Goal: Information Seeking & Learning: Learn about a topic

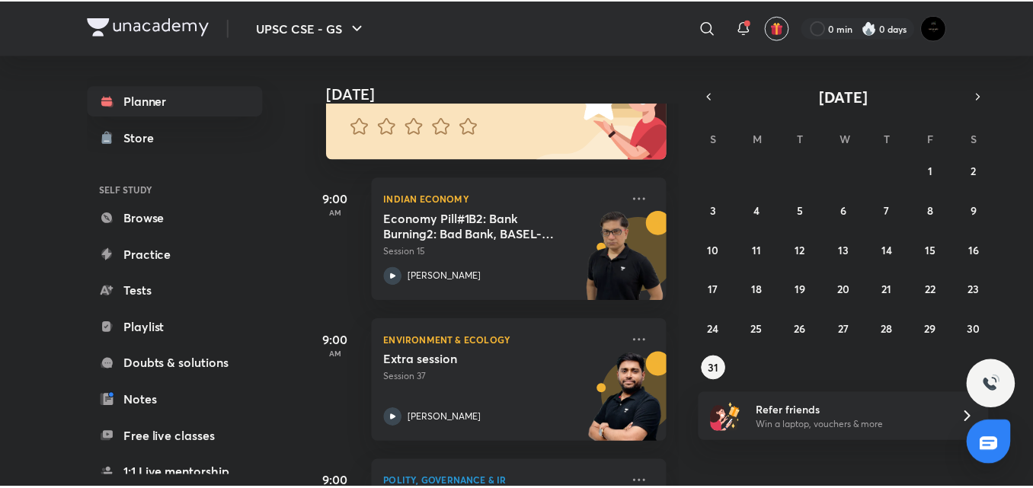
scroll to position [148, 0]
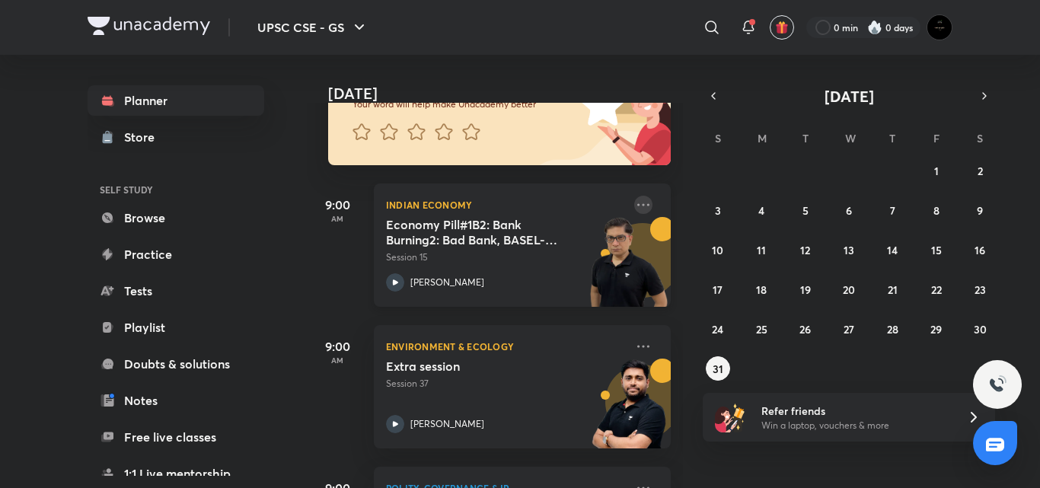
click at [635, 204] on icon at bounding box center [643, 205] width 18 height 18
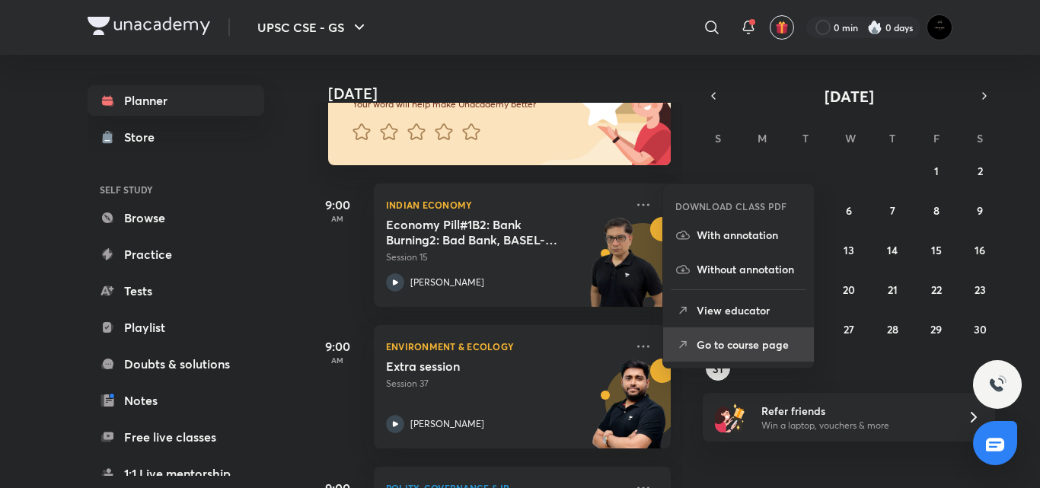
click at [714, 345] on p "Go to course page" at bounding box center [749, 345] width 105 height 16
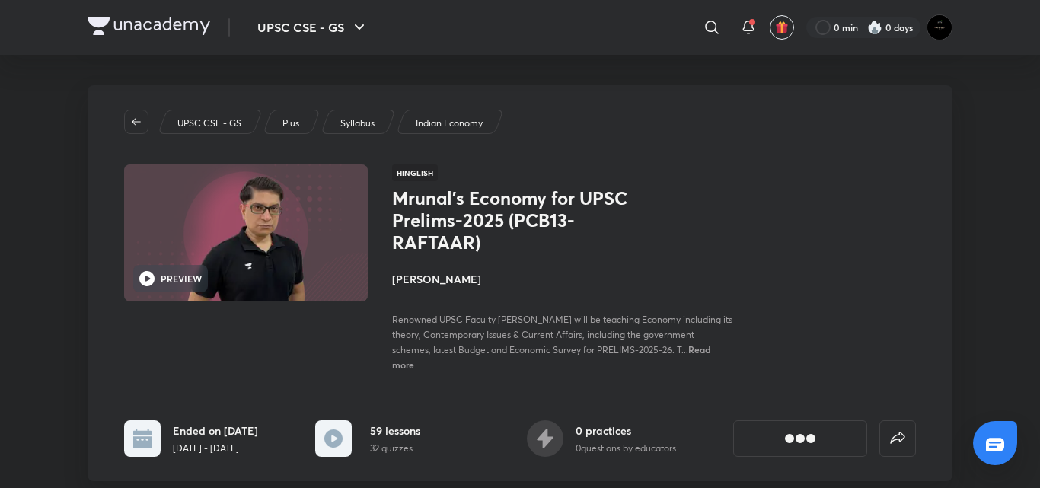
click at [460, 346] on span "Renowned UPSC Faculty [PERSON_NAME] will be teaching Economy including its theo…" at bounding box center [562, 335] width 340 height 42
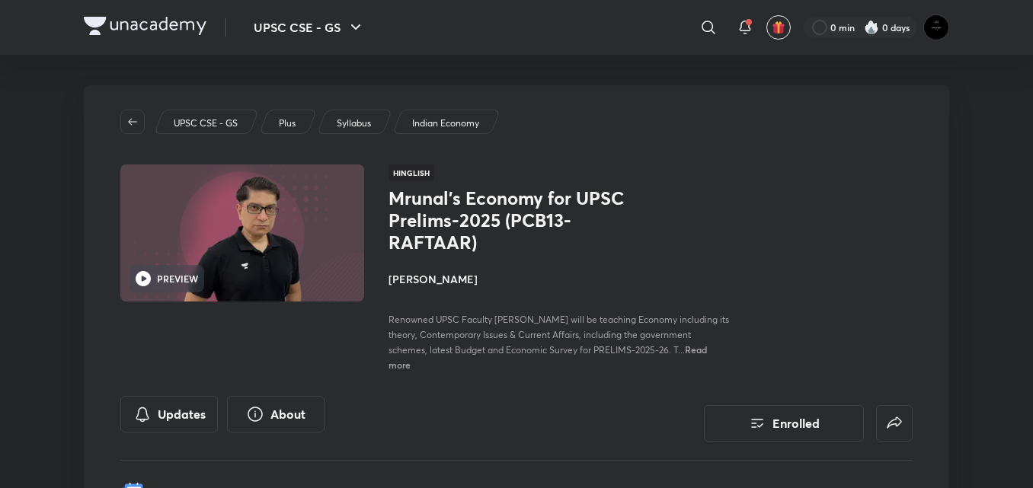
click at [451, 394] on div "UPSC CSE - GS Plus Syllabus Indian Economy PREVIEW Hinglish Mrunal’s Economy fo…" at bounding box center [516, 309] width 865 height 449
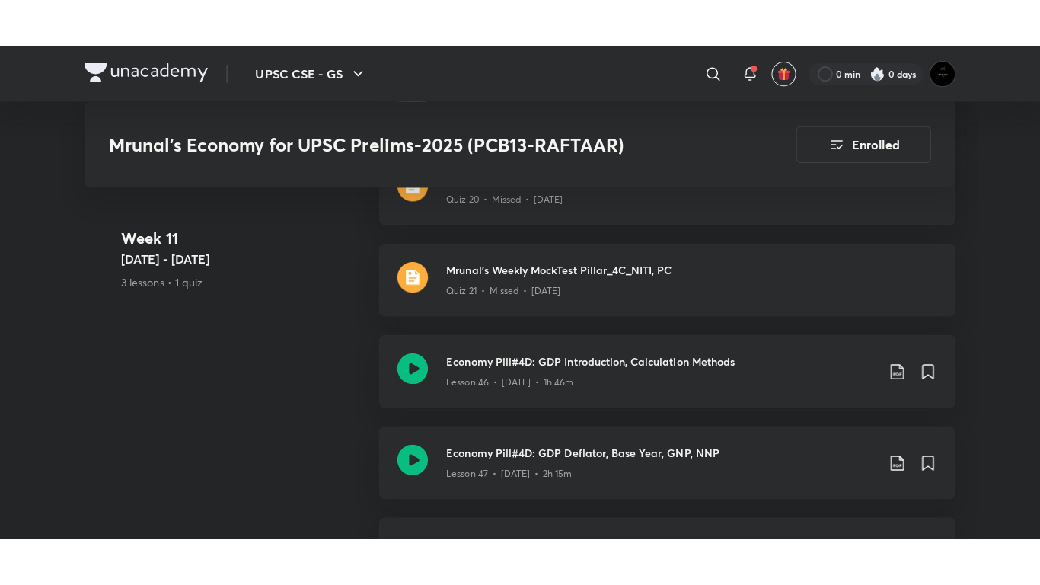
scroll to position [7798, 0]
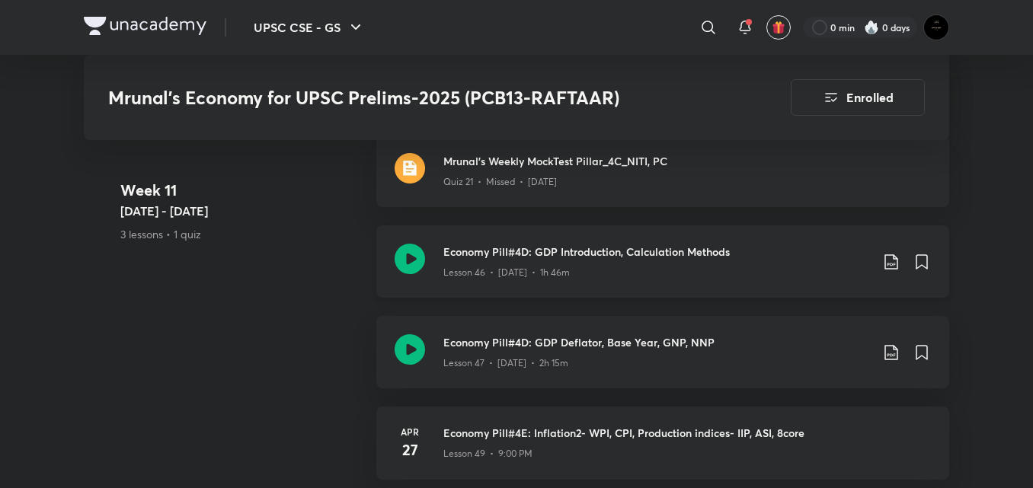
click at [407, 253] on icon at bounding box center [409, 259] width 30 height 30
